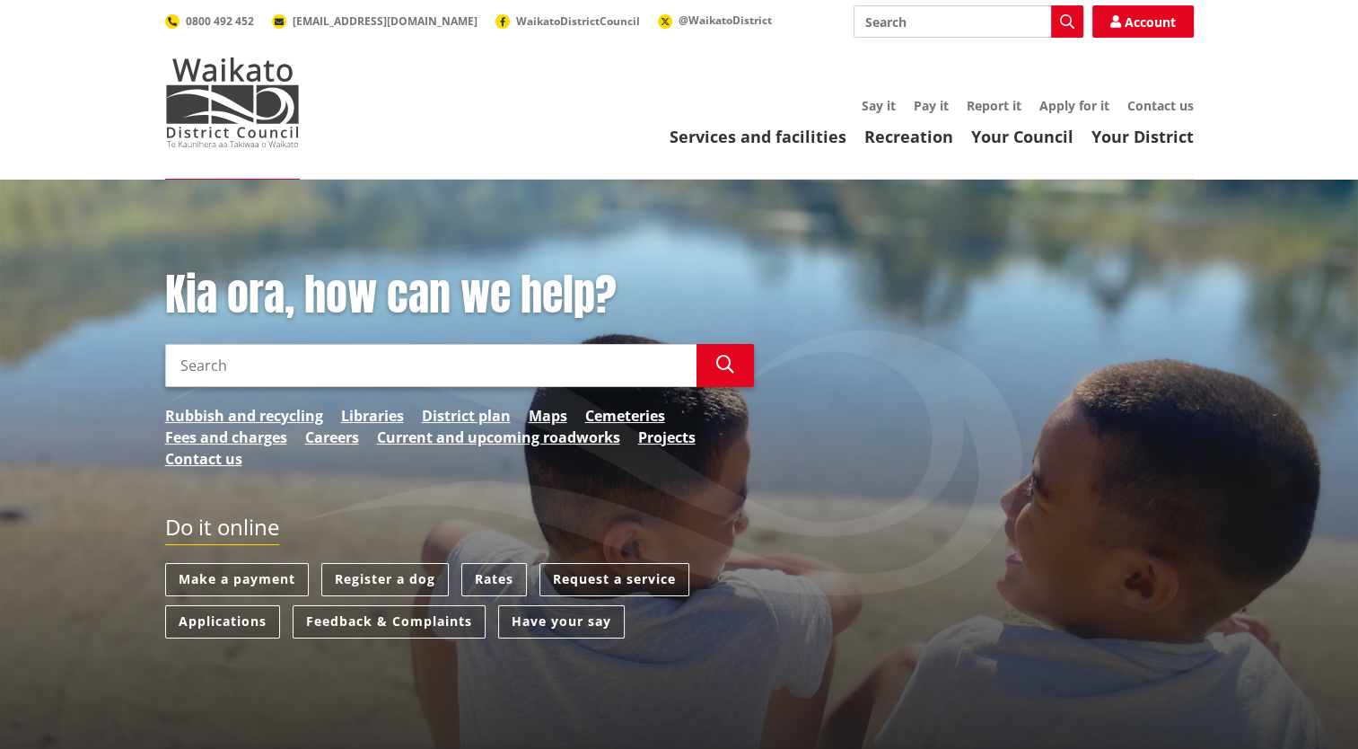
click at [485, 356] on input "Search" at bounding box center [430, 365] width 531 height 43
click at [210, 623] on link "Applications" at bounding box center [222, 621] width 115 height 33
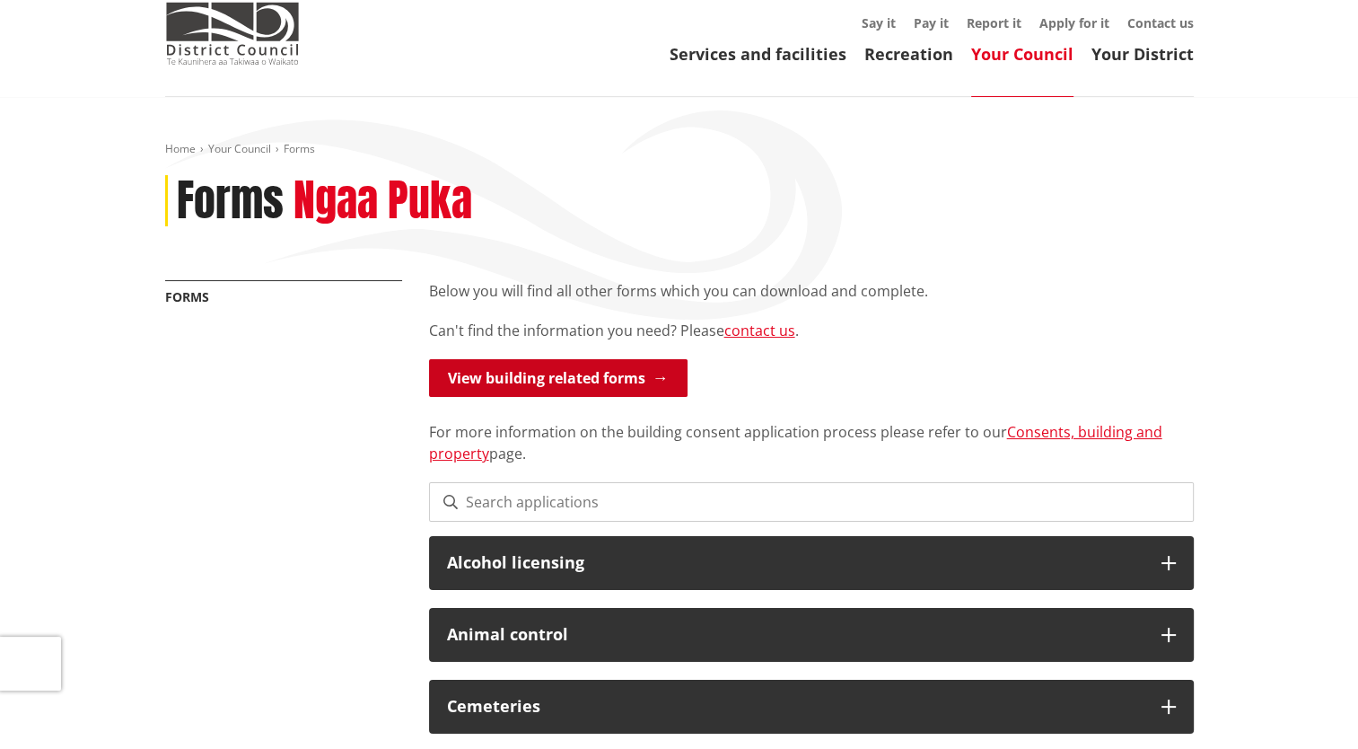
scroll to position [180, 0]
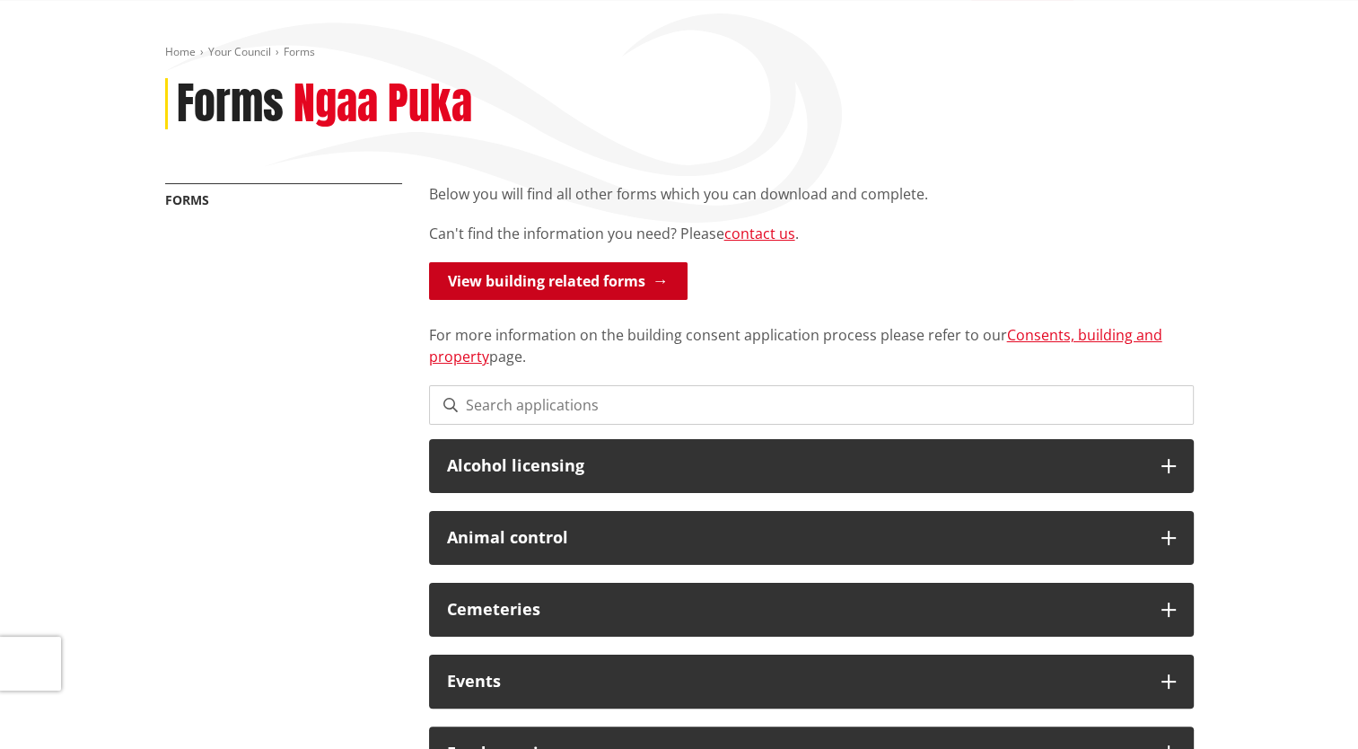
click at [642, 273] on link "View building related forms" at bounding box center [558, 281] width 258 height 38
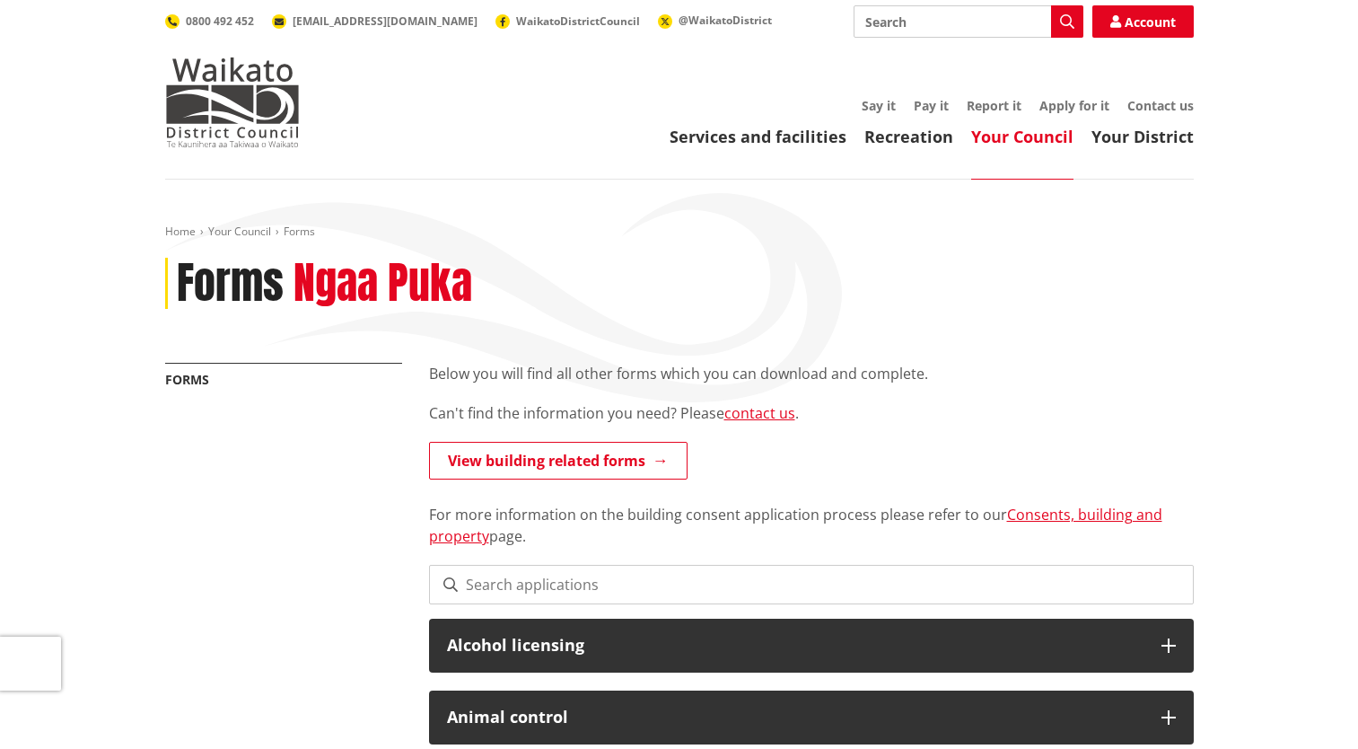
scroll to position [180, 0]
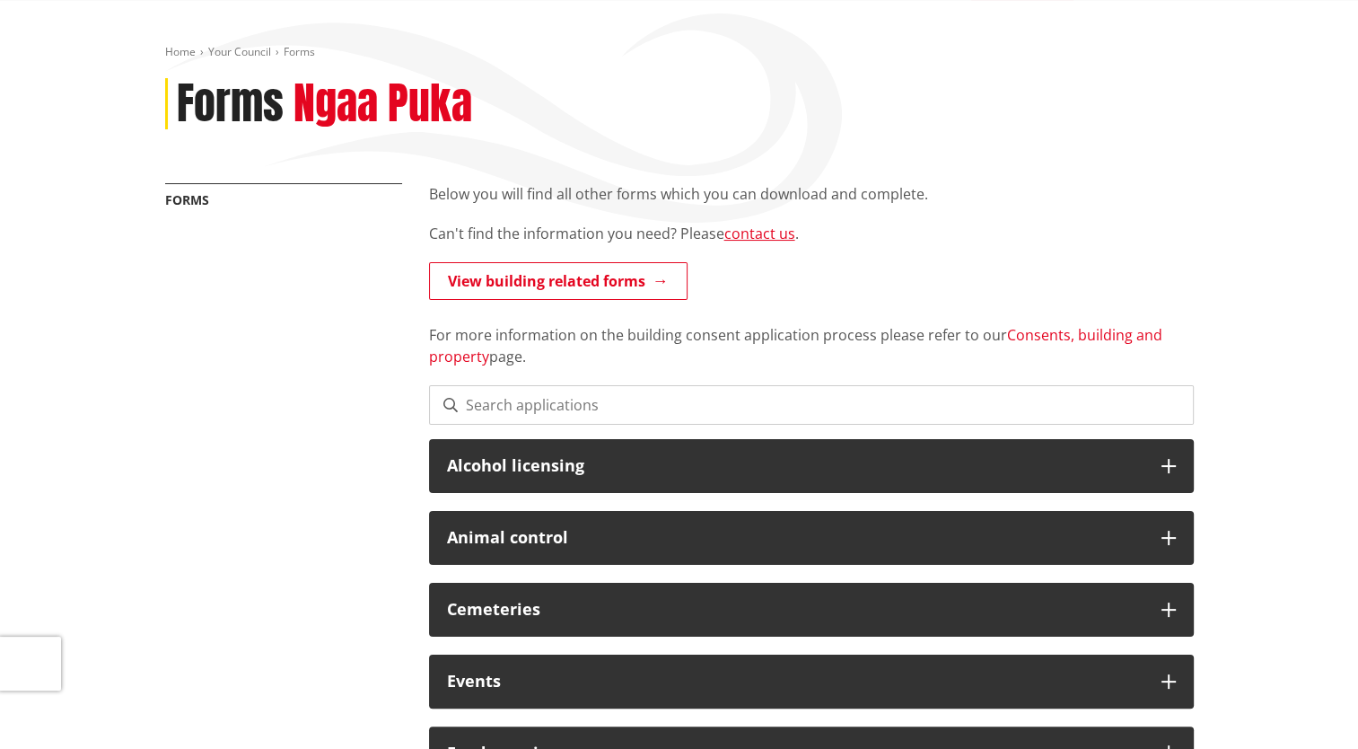
click at [1039, 335] on link "Consents, building and property" at bounding box center [795, 345] width 733 height 41
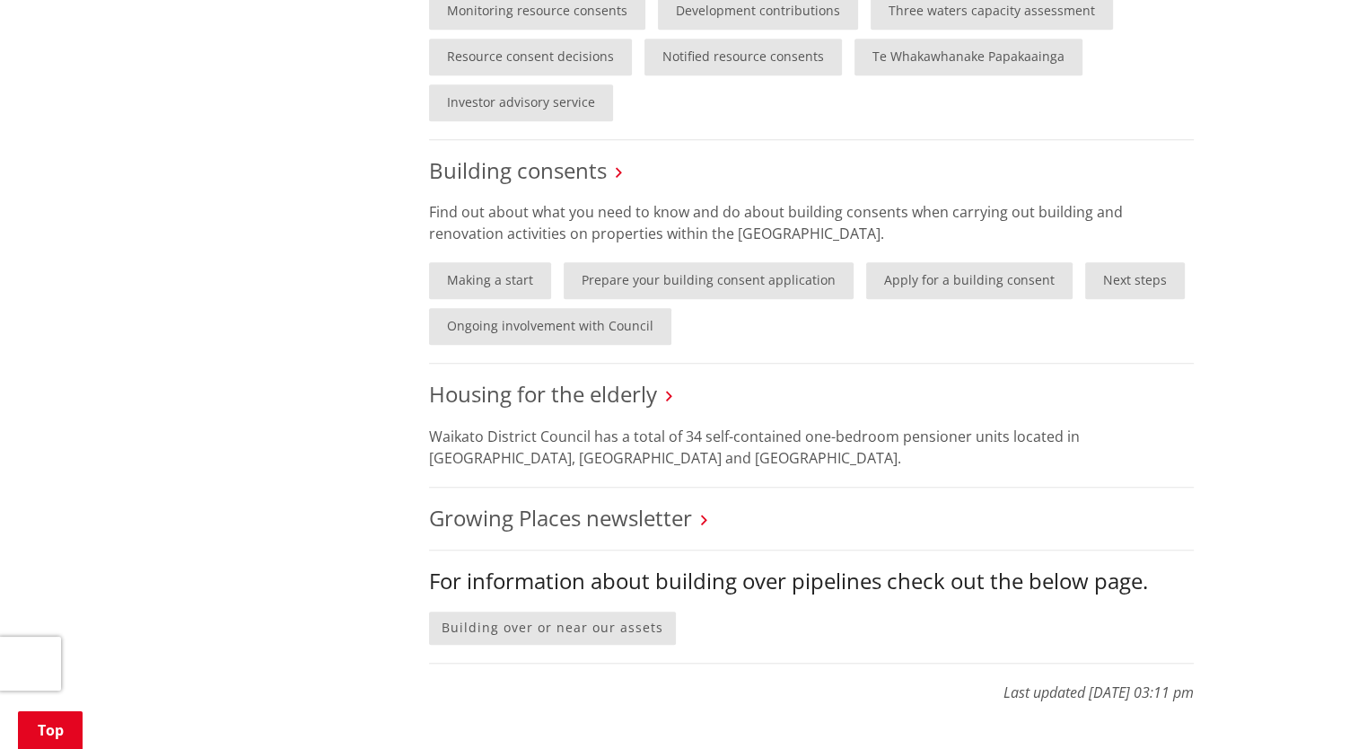
scroll to position [1346, 0]
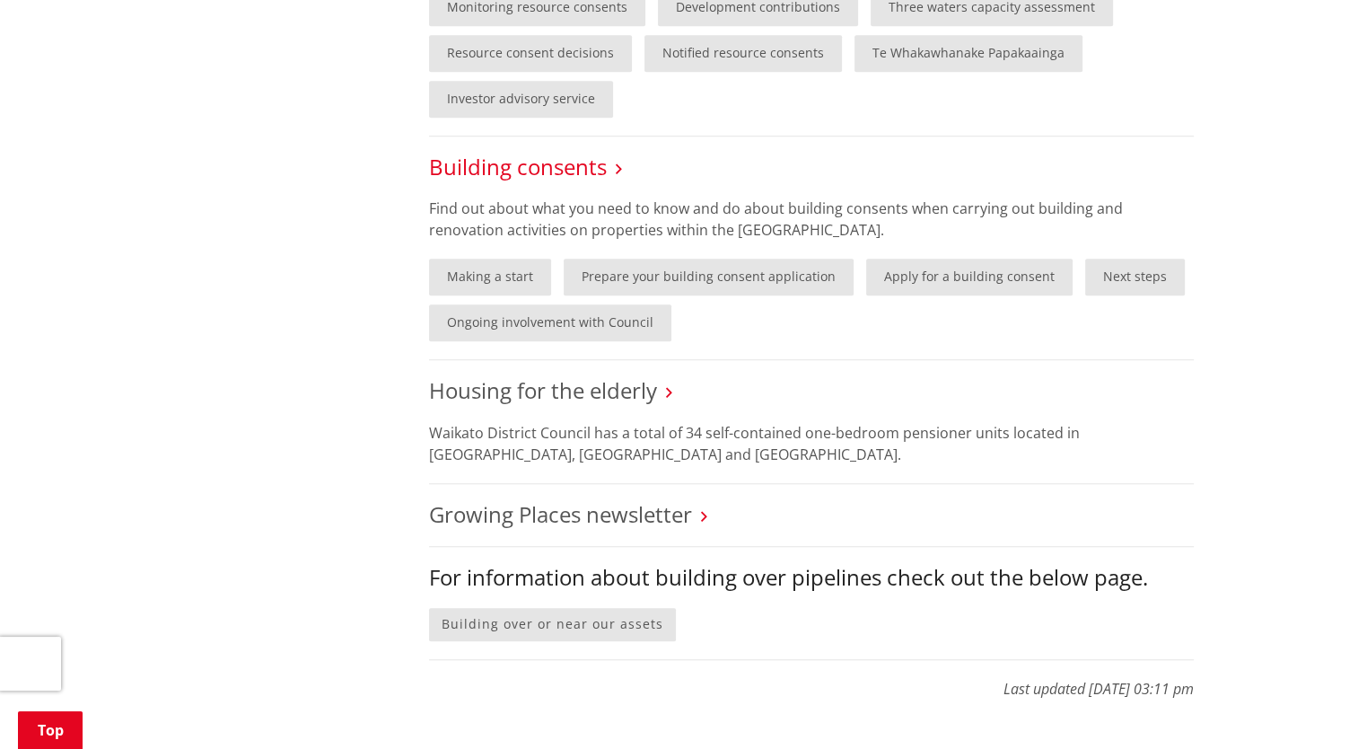
click at [527, 165] on link "Building consents" at bounding box center [518, 167] width 178 height 30
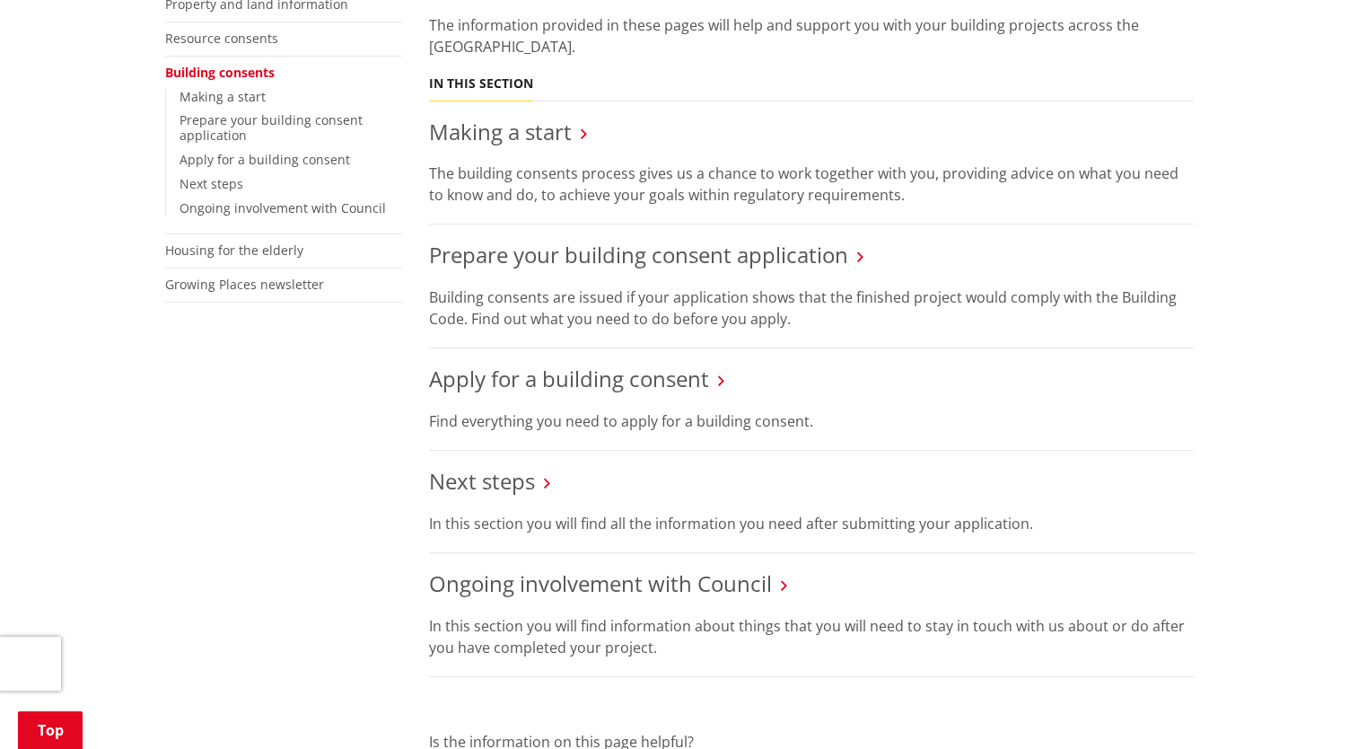
scroll to position [449, 0]
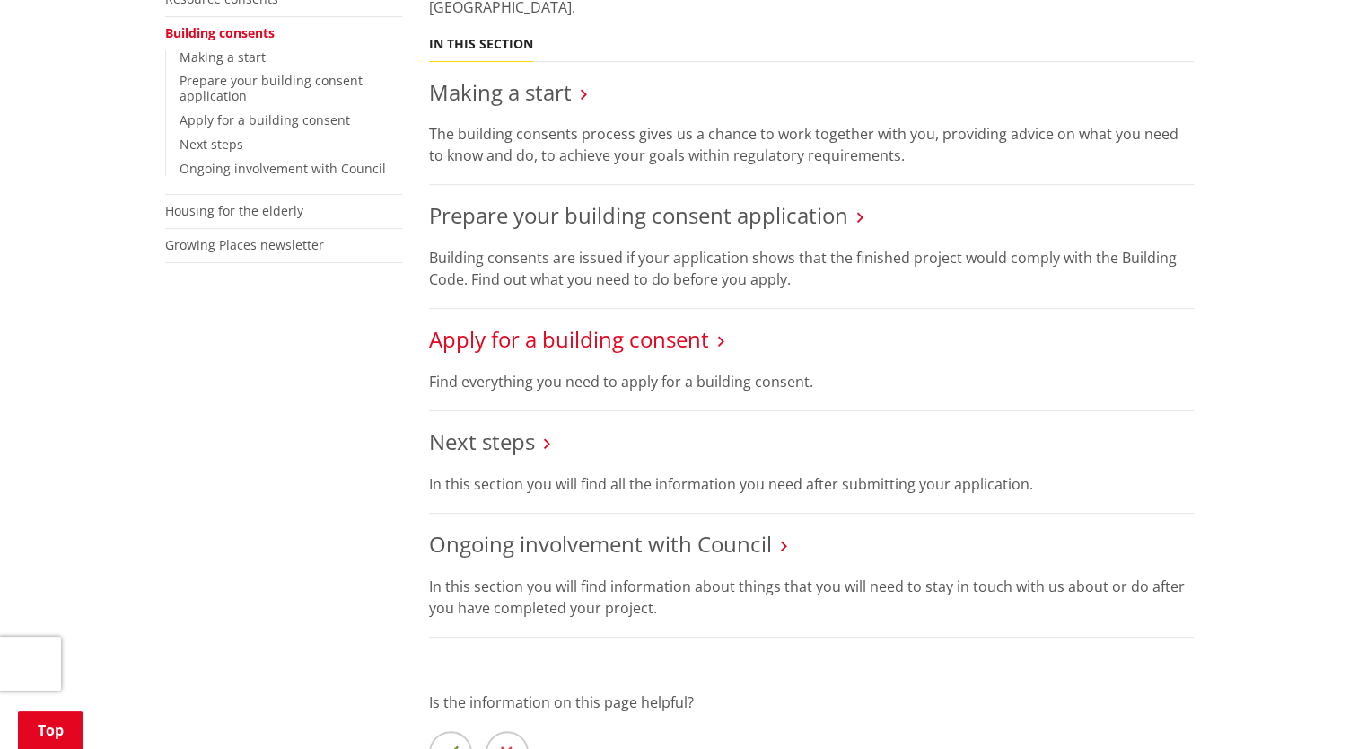
click at [619, 334] on link "Apply for a building consent" at bounding box center [569, 339] width 280 height 30
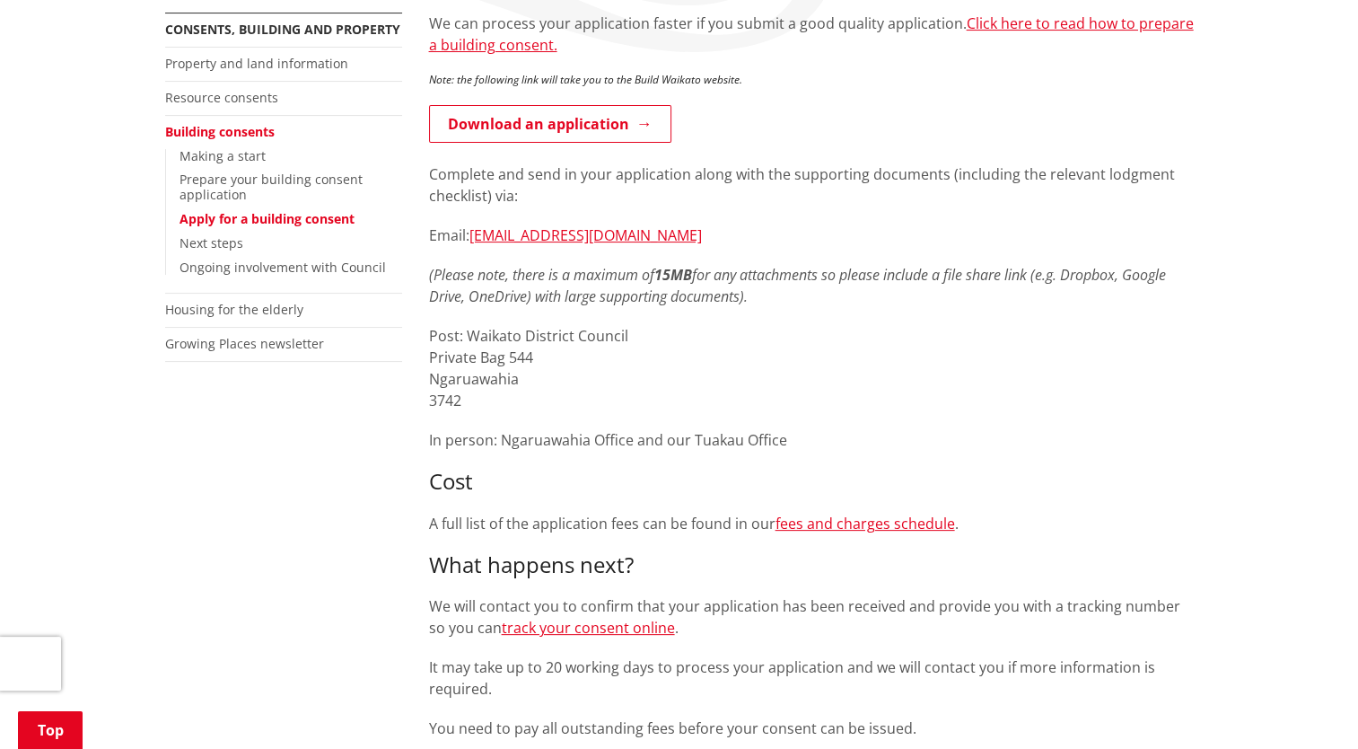
scroll to position [269, 0]
